Goal: Task Accomplishment & Management: Manage account settings

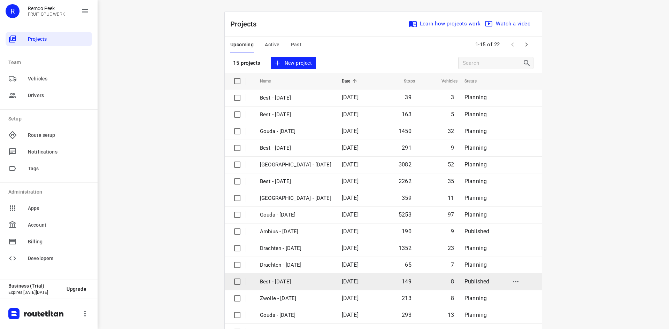
scroll to position [23, 0]
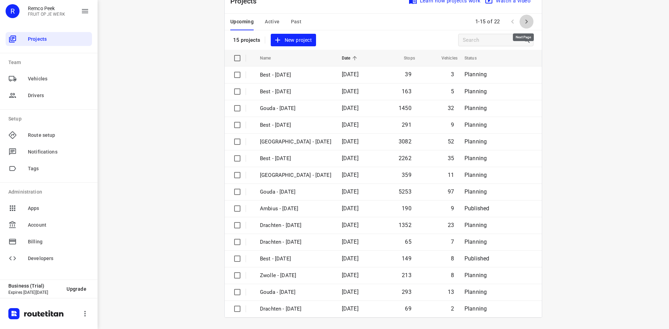
click at [519, 20] on button "button" at bounding box center [526, 22] width 14 height 14
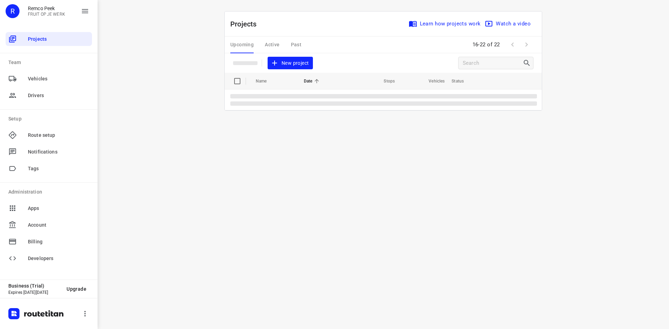
scroll to position [0, 0]
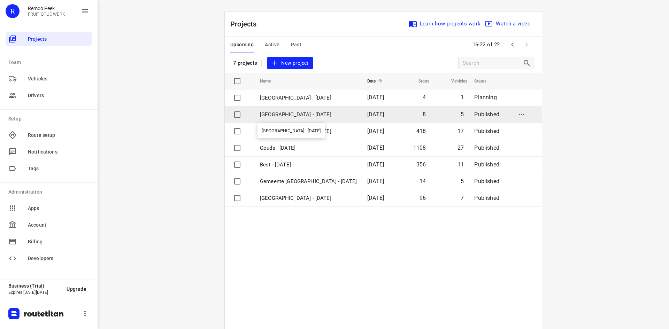
click at [283, 114] on p "[GEOGRAPHIC_DATA] - [DATE]" at bounding box center [308, 115] width 97 height 8
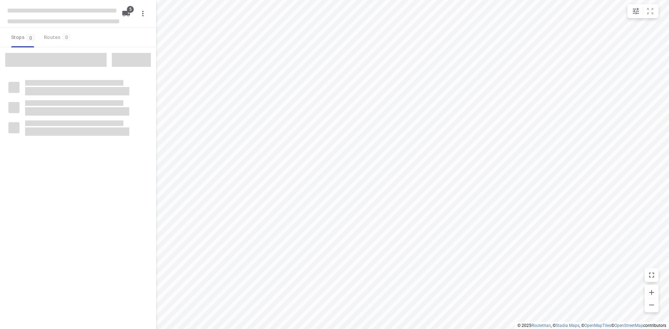
checkbox input "true"
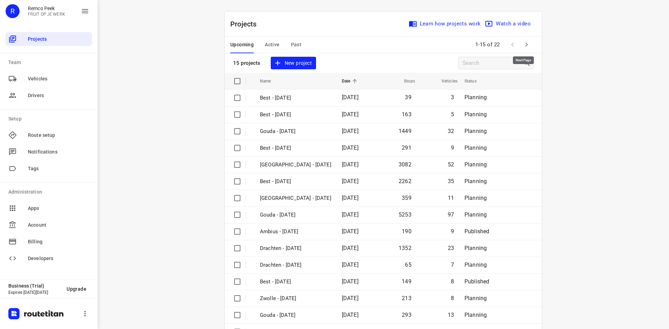
click at [528, 46] on button "button" at bounding box center [526, 45] width 14 height 14
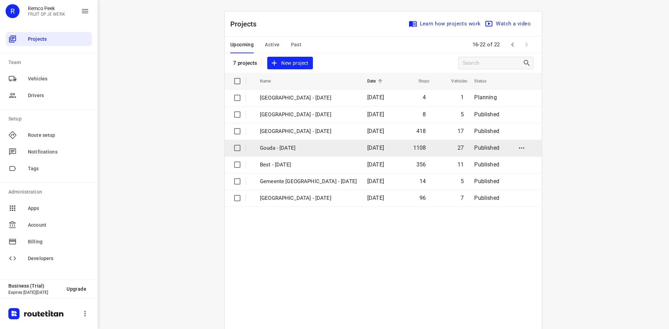
click at [281, 141] on td "Gouda - [DATE]" at bounding box center [307, 148] width 109 height 17
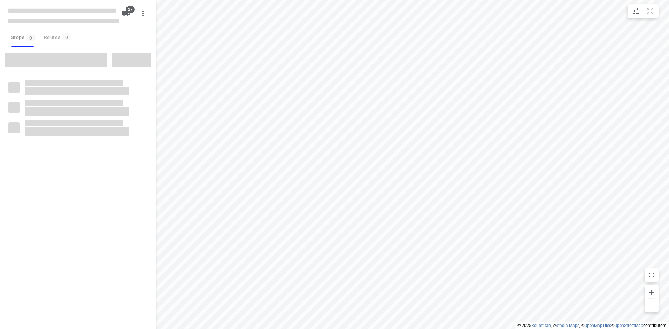
checkbox input "true"
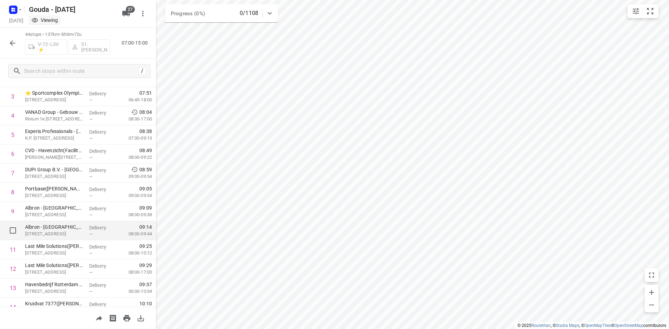
scroll to position [105, 0]
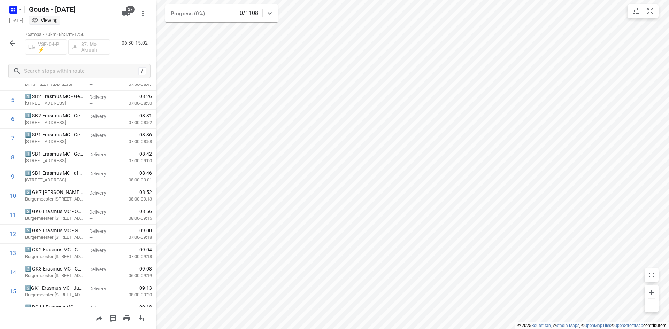
click at [16, 46] on icon "button" at bounding box center [12, 43] width 8 height 8
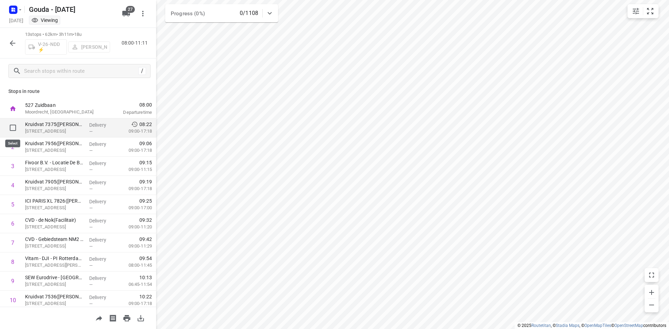
click at [42, 126] on p "Kruidvat 7375([PERSON_NAME] - Actie Kruidvat)" at bounding box center [54, 124] width 59 height 7
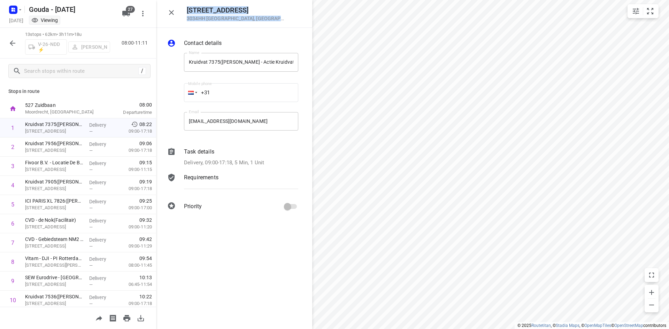
drag, startPoint x: 263, startPoint y: 20, endPoint x: 186, endPoint y: 8, distance: 77.8
click at [186, 8] on div "[STREET_ADDRESS]" at bounding box center [234, 14] width 156 height 28
copy div "[STREET_ADDRESS]"
click at [81, 145] on p "Kruidvat 7956([PERSON_NAME] - Actie Kruidvat)" at bounding box center [54, 143] width 59 height 7
drag, startPoint x: 262, startPoint y: 19, endPoint x: 189, endPoint y: 8, distance: 73.6
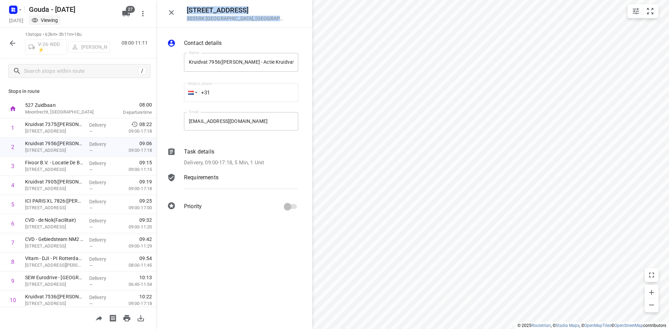
click at [189, 8] on div "[STREET_ADDRESS]" at bounding box center [245, 13] width 117 height 15
copy div "[STREET_ADDRESS]"
click at [58, 168] on p "[STREET_ADDRESS]" at bounding box center [54, 169] width 59 height 7
drag, startPoint x: 261, startPoint y: 20, endPoint x: 183, endPoint y: 14, distance: 78.3
click at [183, 14] on div "[STREET_ADDRESS]" at bounding box center [234, 14] width 156 height 28
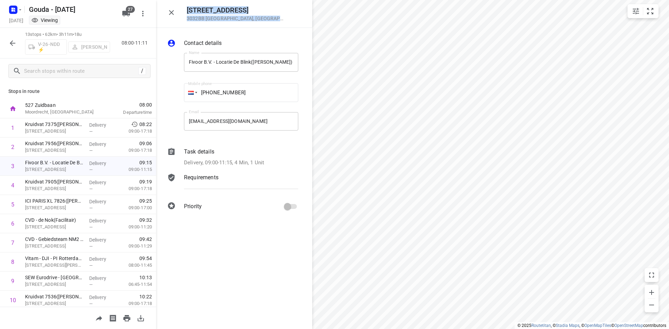
copy div "[STREET_ADDRESS]"
drag, startPoint x: 3, startPoint y: 165, endPoint x: -48, endPoint y: 157, distance: 52.5
drag, startPoint x: 55, startPoint y: 187, endPoint x: 137, endPoint y: 137, distance: 96.0
click at [55, 187] on p "[STREET_ADDRESS]" at bounding box center [54, 188] width 59 height 7
drag, startPoint x: 268, startPoint y: 17, endPoint x: 186, endPoint y: 6, distance: 82.2
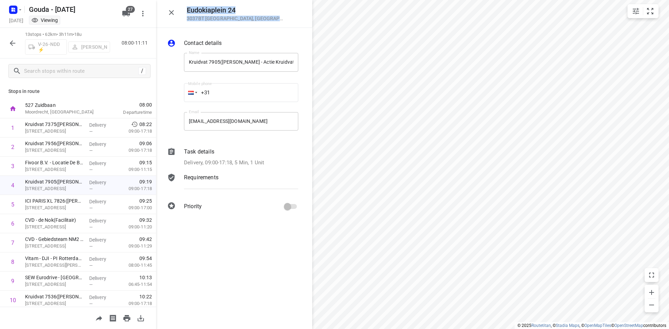
click at [186, 6] on div "[STREET_ADDRESS]" at bounding box center [234, 14] width 156 height 28
copy div "[STREET_ADDRESS]"
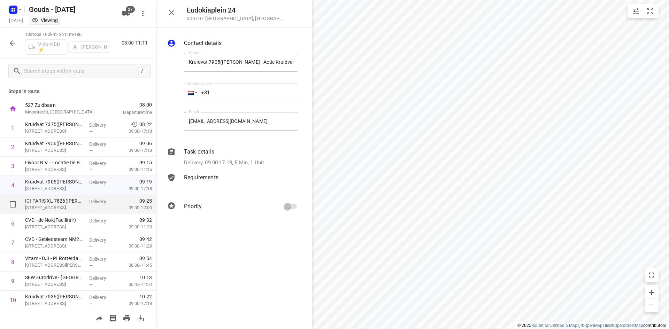
click at [76, 198] on p "ICI PARIS XL 7826([PERSON_NAME] - Actie ICI [GEOGRAPHIC_DATA])" at bounding box center [54, 201] width 59 height 7
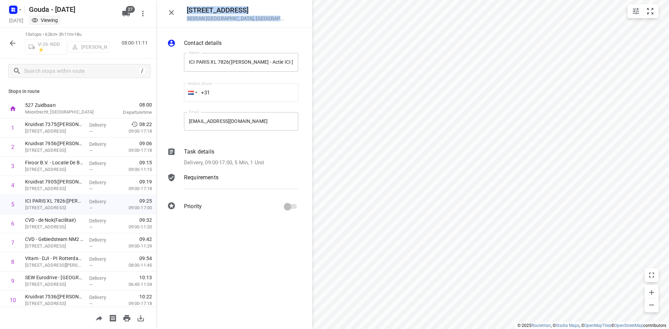
drag, startPoint x: 256, startPoint y: 18, endPoint x: 187, endPoint y: 9, distance: 69.5
click at [187, 9] on div "Zwart [STREET_ADDRESS]" at bounding box center [245, 13] width 117 height 15
copy div "Zwart [STREET_ADDRESS]"
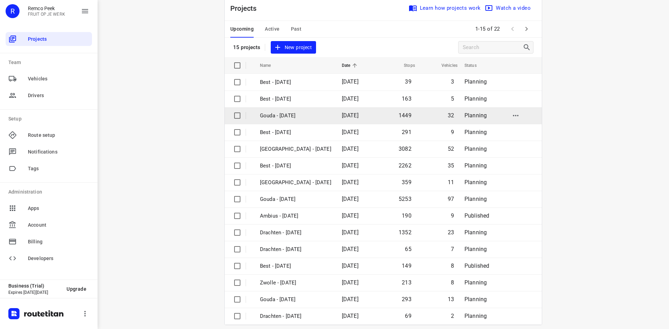
scroll to position [23, 0]
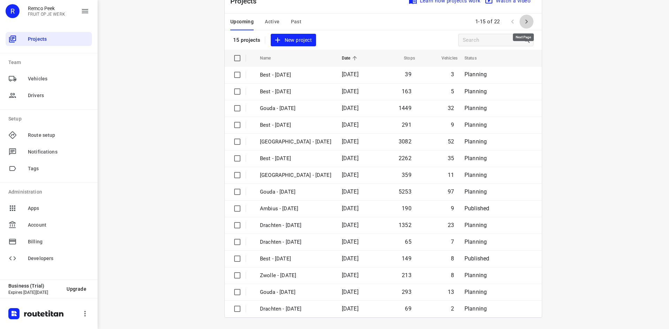
click at [526, 21] on icon "button" at bounding box center [526, 21] width 8 height 8
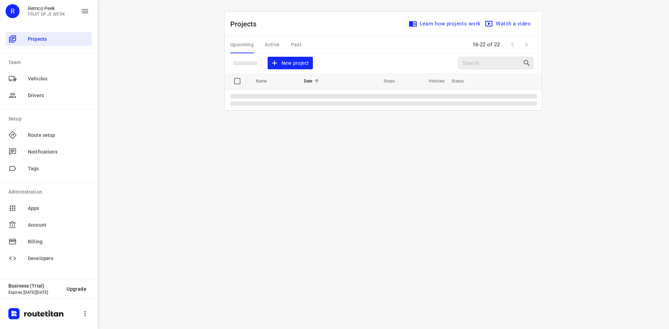
scroll to position [0, 0]
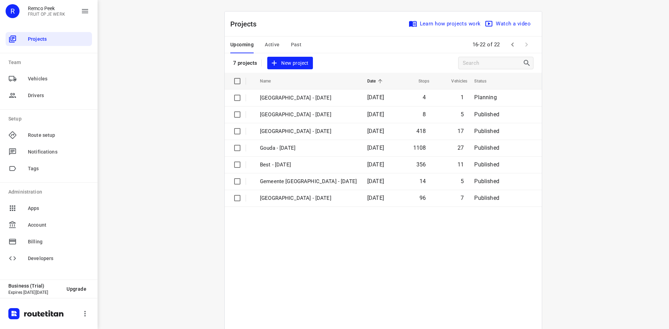
click at [272, 49] on span "Active" at bounding box center [272, 44] width 15 height 9
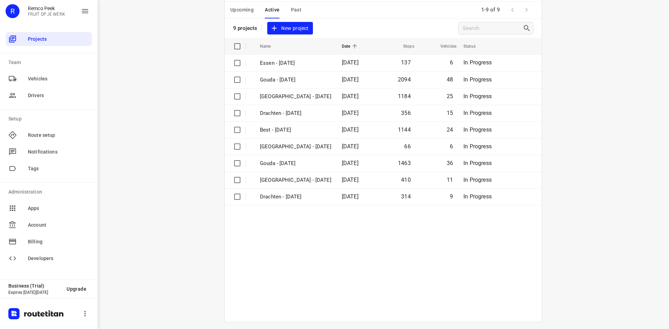
scroll to position [39, 0]
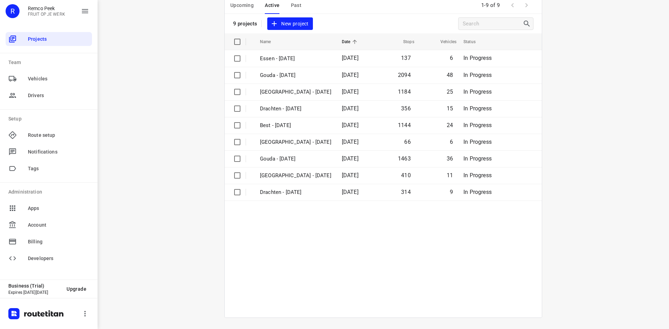
click at [237, 14] on button "Upcoming" at bounding box center [241, 5] width 23 height 17
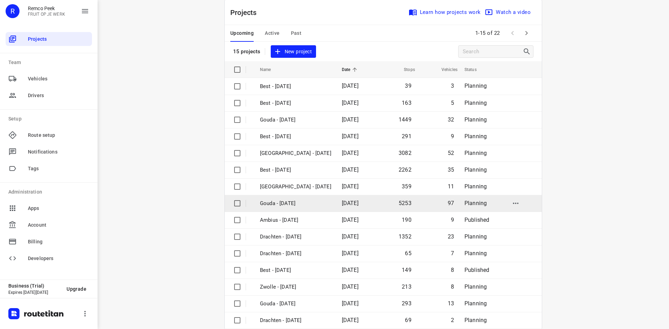
scroll to position [23, 0]
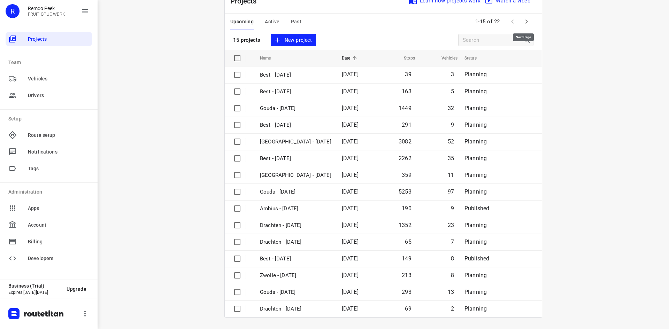
click at [525, 22] on icon "button" at bounding box center [526, 22] width 2 height 4
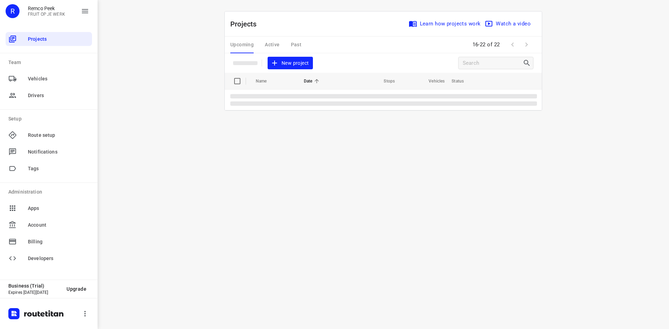
scroll to position [0, 0]
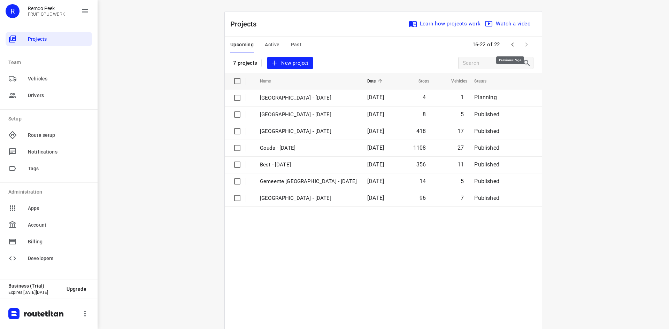
drag, startPoint x: 512, startPoint y: 44, endPoint x: 494, endPoint y: 85, distance: 45.7
click at [512, 44] on icon "button" at bounding box center [512, 44] width 8 height 8
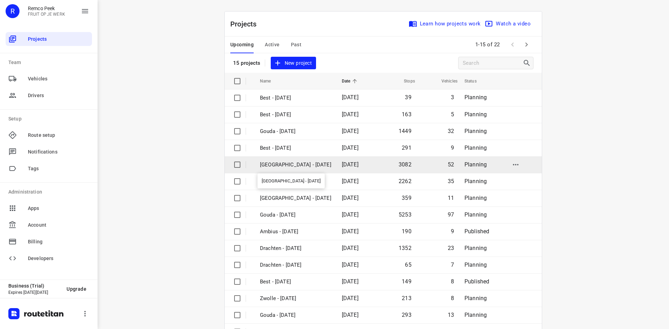
click at [289, 164] on p "[GEOGRAPHIC_DATA] - [DATE]" at bounding box center [295, 165] width 71 height 8
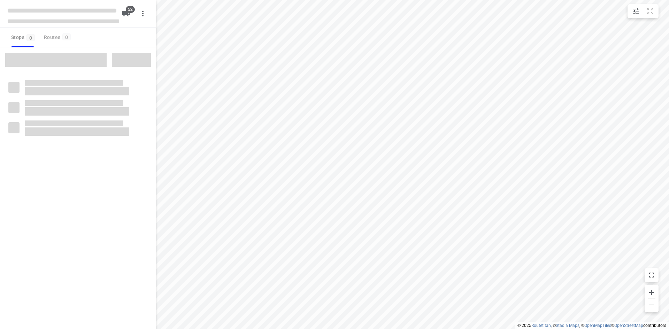
checkbox input "true"
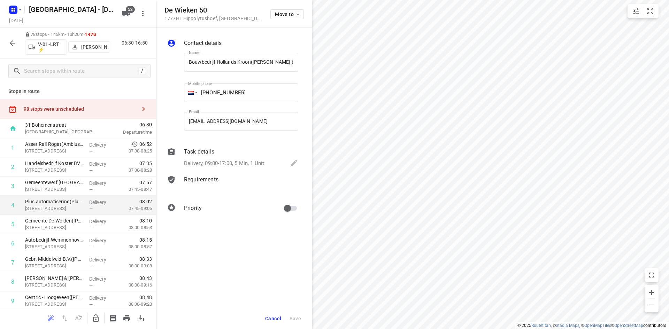
scroll to position [0, 10]
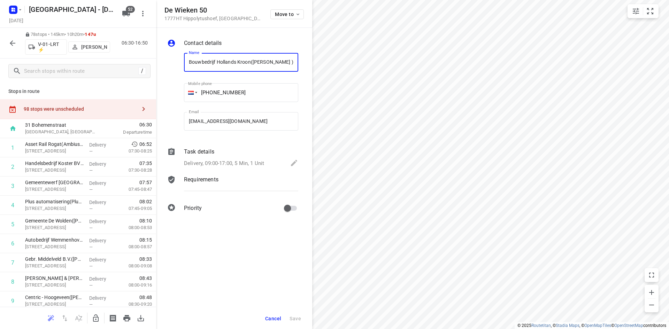
click at [141, 62] on div "De Wieken 50 1777HT Hippolytushoef , Netherlands Move to Contact details Name B…" at bounding box center [78, 164] width 156 height 329
click at [217, 63] on input "Bouwbedrijf Hollands Kroon(Dennis den Hollander )" at bounding box center [241, 62] width 114 height 19
drag, startPoint x: 64, startPoint y: 9, endPoint x: 53, endPoint y: 10, distance: 10.8
click at [53, 10] on h5 "[GEOGRAPHIC_DATA] - [DATE]" at bounding box center [71, 9] width 90 height 11
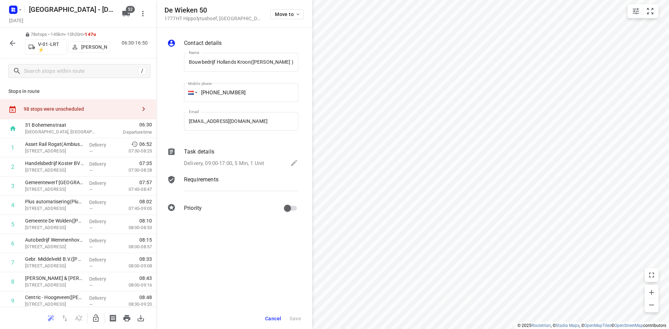
click at [66, 19] on div "Monday, Sep 22" at bounding box center [63, 20] width 111 height 9
click at [15, 9] on icon "button" at bounding box center [15, 9] width 2 height 2
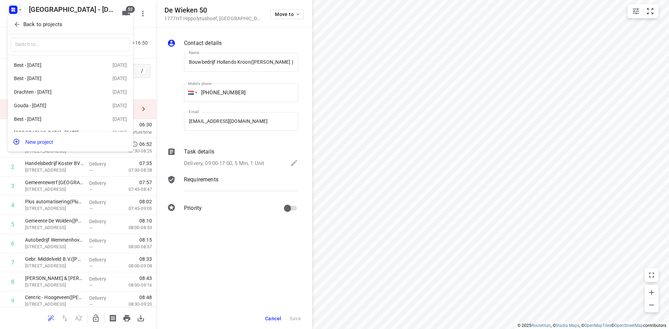
click at [83, 25] on span "Back to projects" at bounding box center [71, 25] width 114 height 8
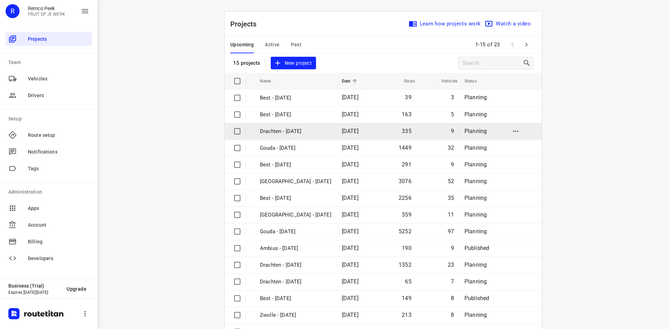
scroll to position [23, 0]
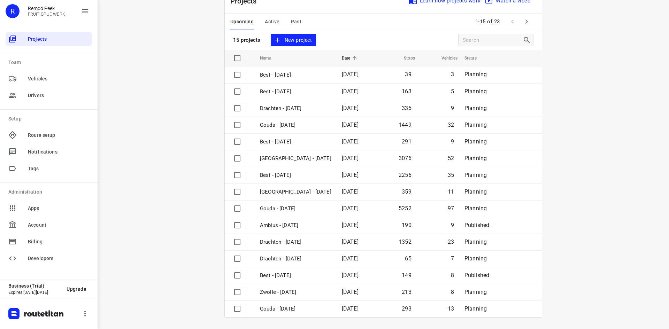
click at [269, 20] on span "Active" at bounding box center [272, 21] width 15 height 9
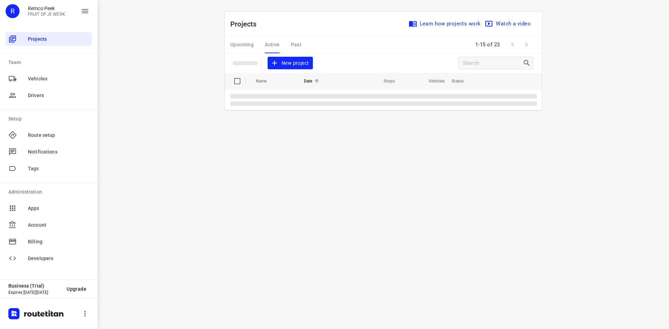
scroll to position [0, 0]
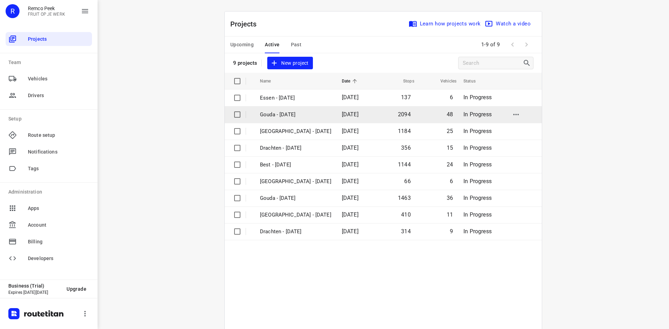
click at [292, 115] on p "Gouda - Wednesday" at bounding box center [295, 115] width 71 height 8
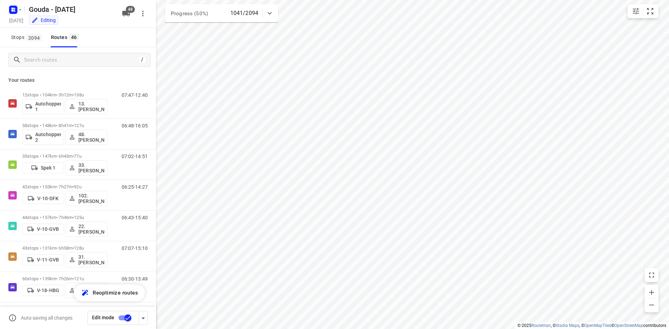
checkbox input "true"
click at [85, 60] on input "Search routes" at bounding box center [79, 60] width 111 height 11
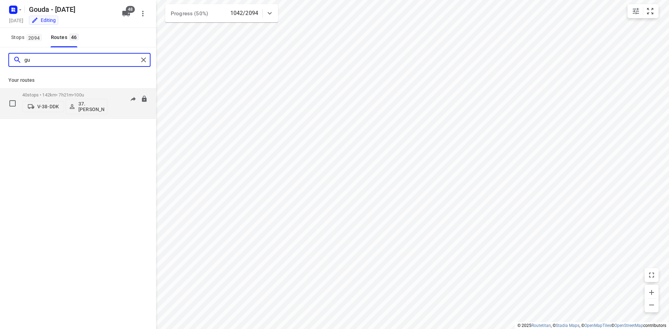
type input "gu"
click at [99, 92] on div "40 stops • 142km • 7h21m • 100u V-38-DDK 37.Gursel Sonmez" at bounding box center [64, 103] width 85 height 29
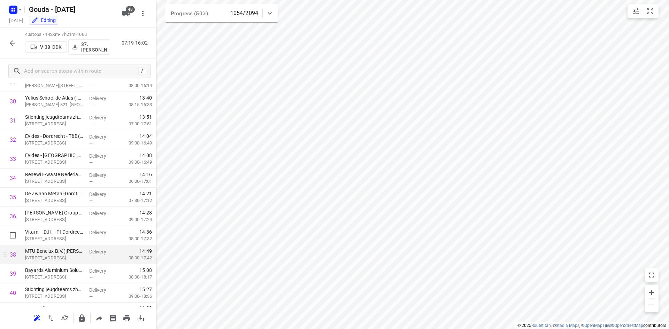
scroll to position [597, 0]
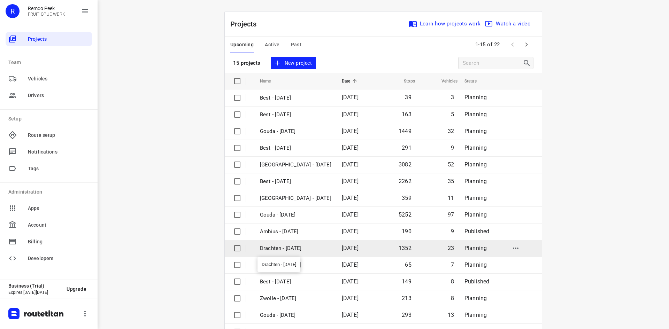
click at [301, 245] on p "Drachten - [DATE]" at bounding box center [295, 249] width 71 height 8
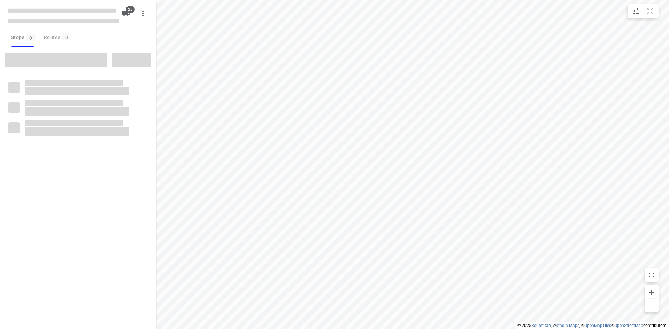
checkbox input "true"
